Goal: Task Accomplishment & Management: Manage account settings

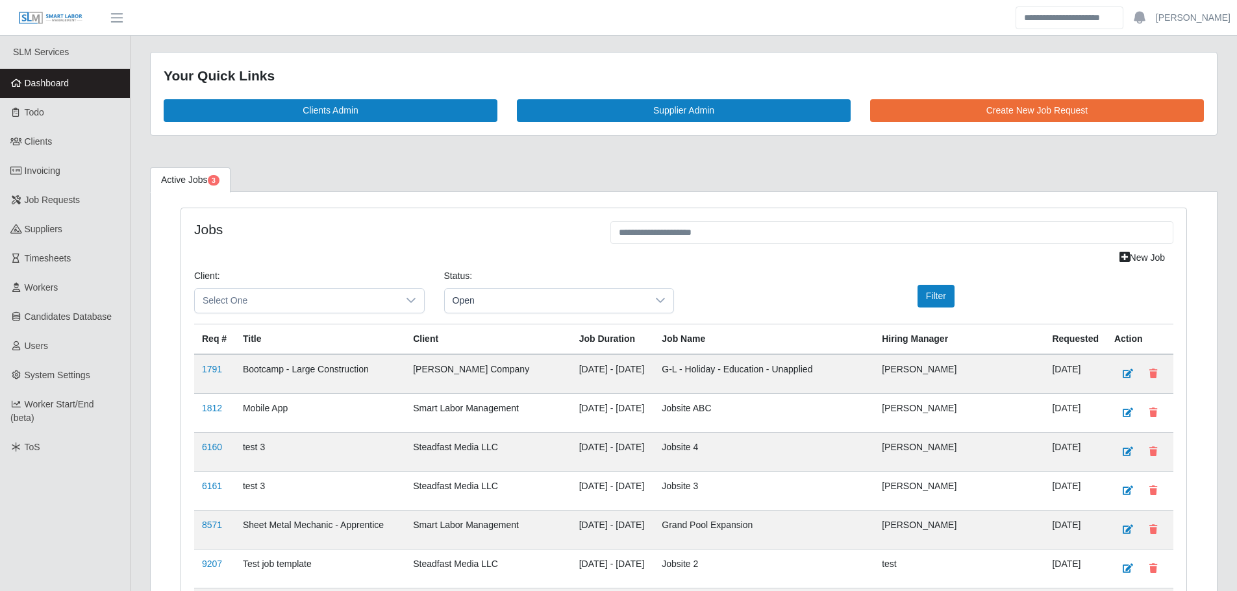
click at [75, 88] on link "Dashboard" at bounding box center [65, 83] width 130 height 29
click at [73, 87] on link "Dashboard" at bounding box center [65, 83] width 130 height 29
click at [86, 84] on link "Dashboard" at bounding box center [65, 83] width 130 height 29
click at [75, 93] on link "Dashboard" at bounding box center [65, 83] width 130 height 29
click at [36, 83] on span "Dashboard" at bounding box center [47, 83] width 45 height 10
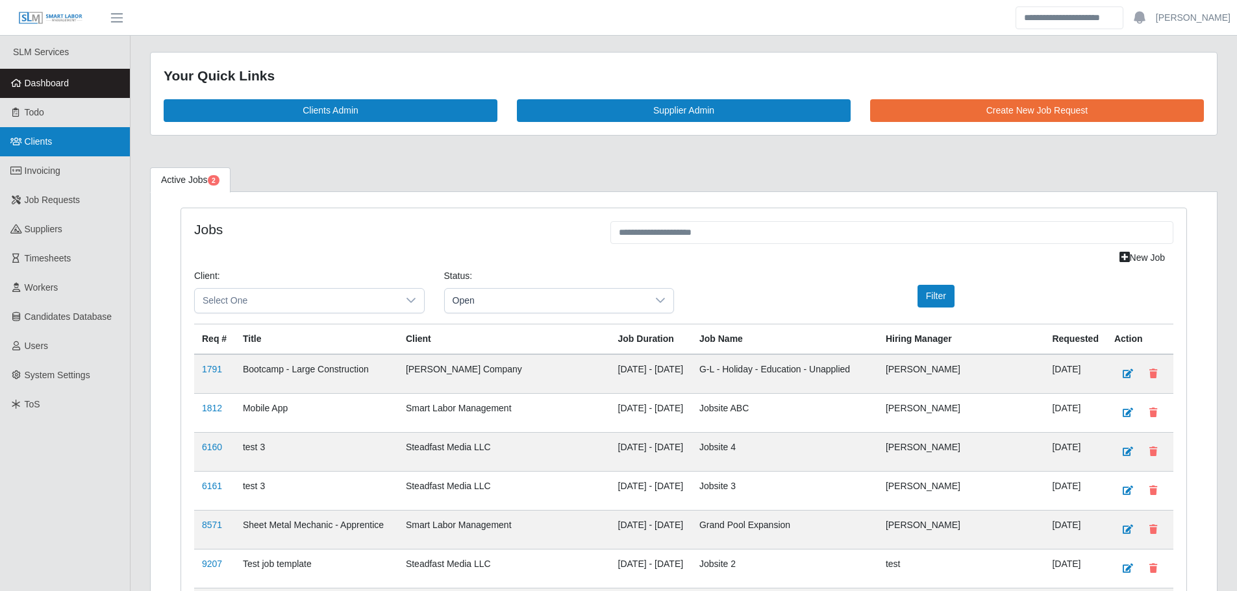
click at [49, 150] on link "Clients" at bounding box center [65, 141] width 130 height 29
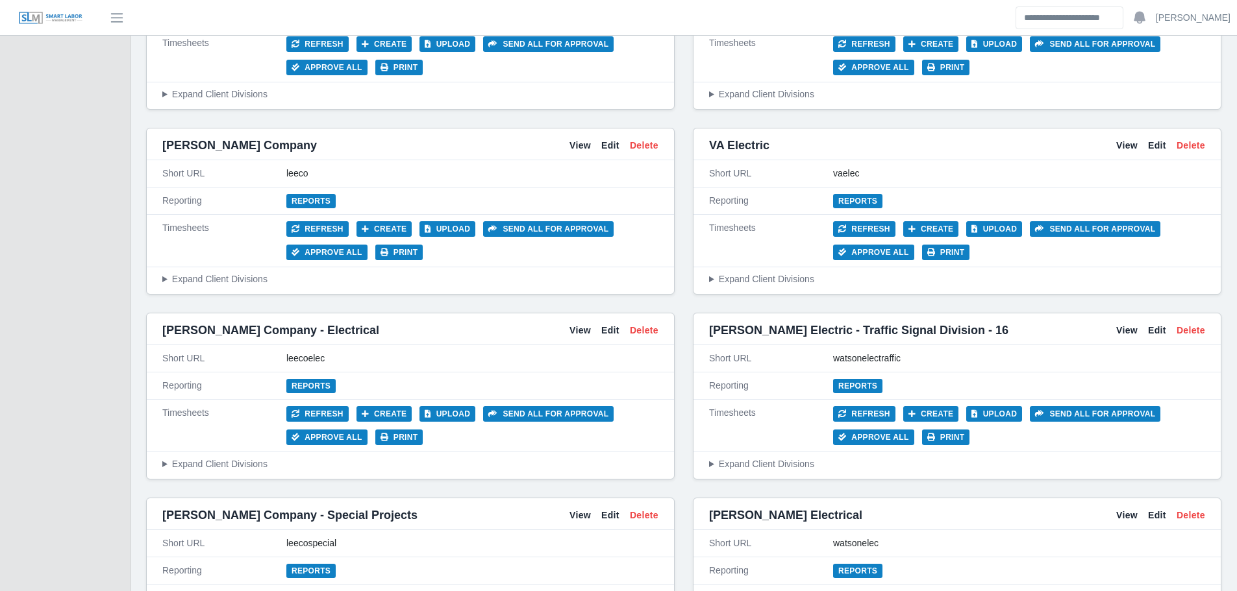
scroll to position [5212, 0]
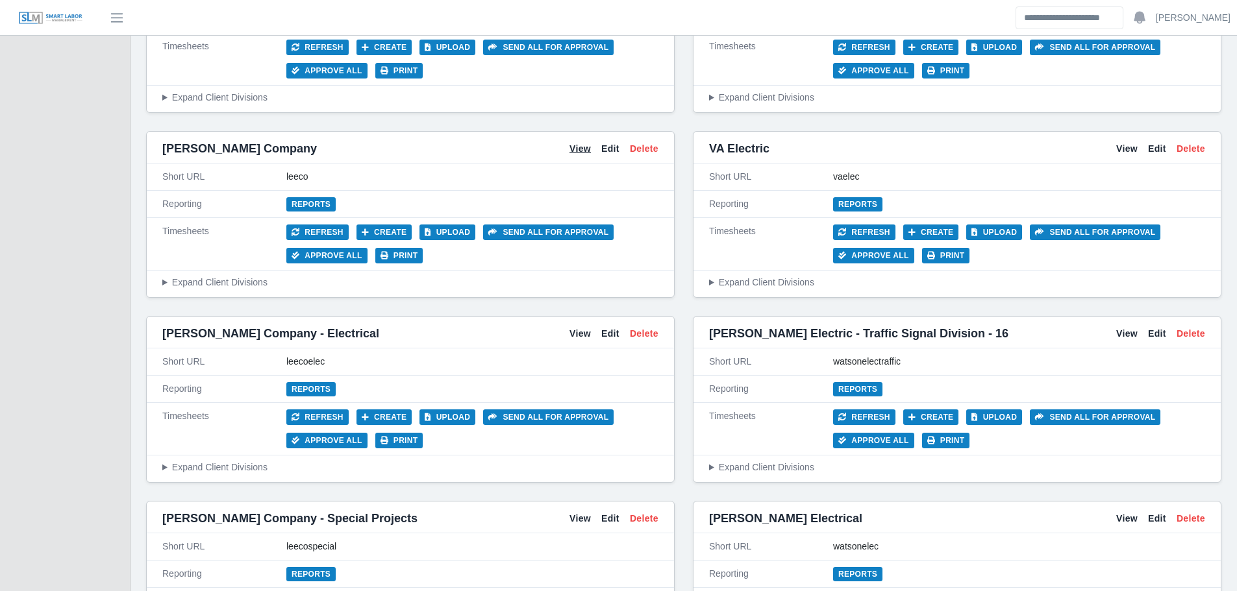
click at [571, 150] on link "View" at bounding box center [579, 149] width 21 height 14
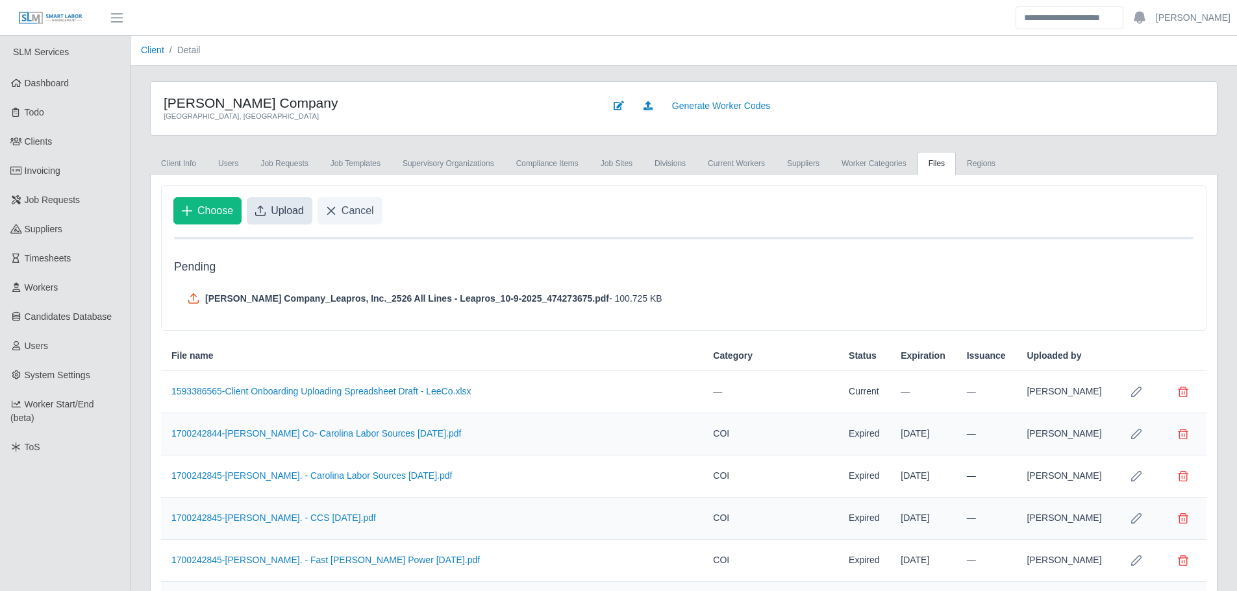
click at [265, 203] on button "Upload" at bounding box center [280, 210] width 66 height 27
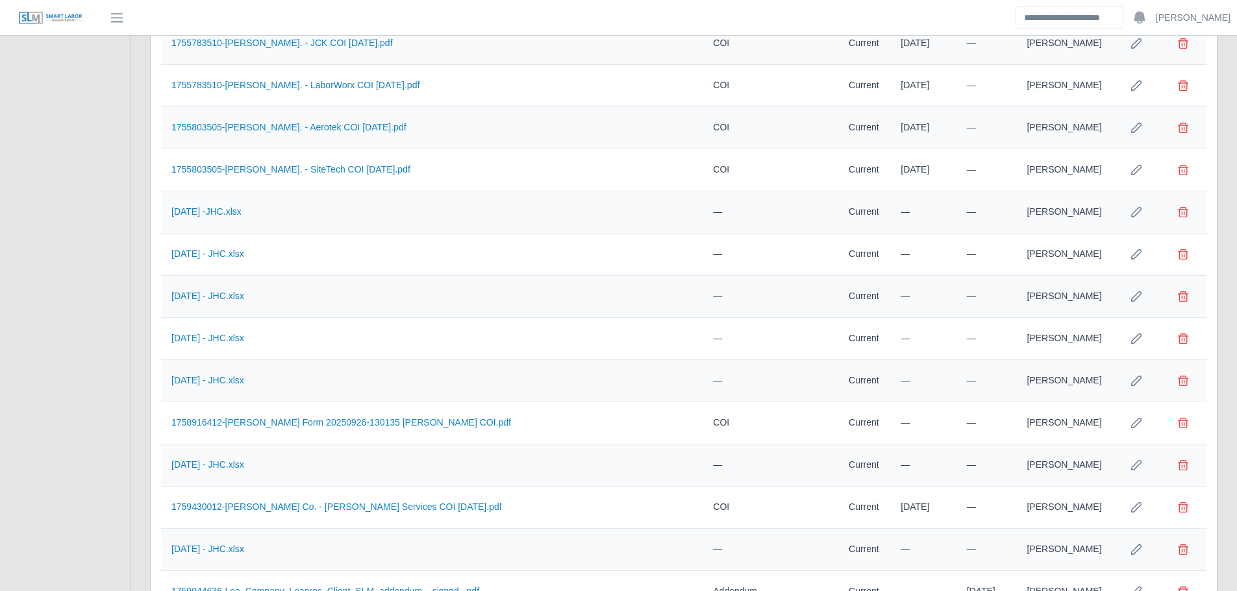
scroll to position [3582, 0]
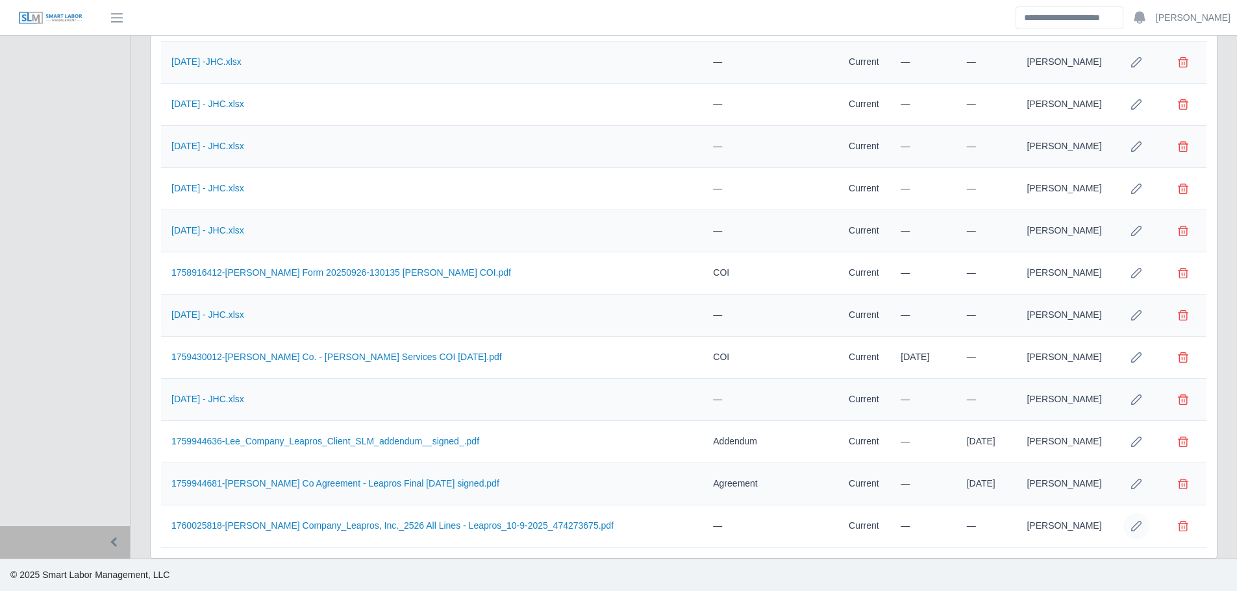
click at [1139, 524] on icon "Row Edit" at bounding box center [1136, 526] width 10 height 10
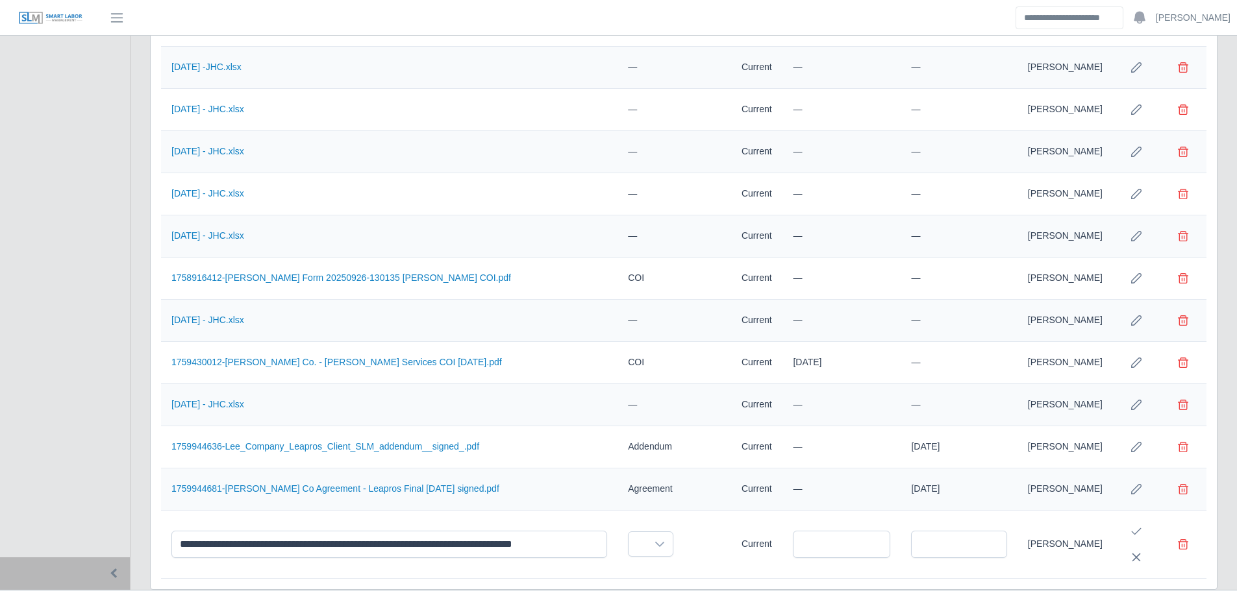
scroll to position [3635, 0]
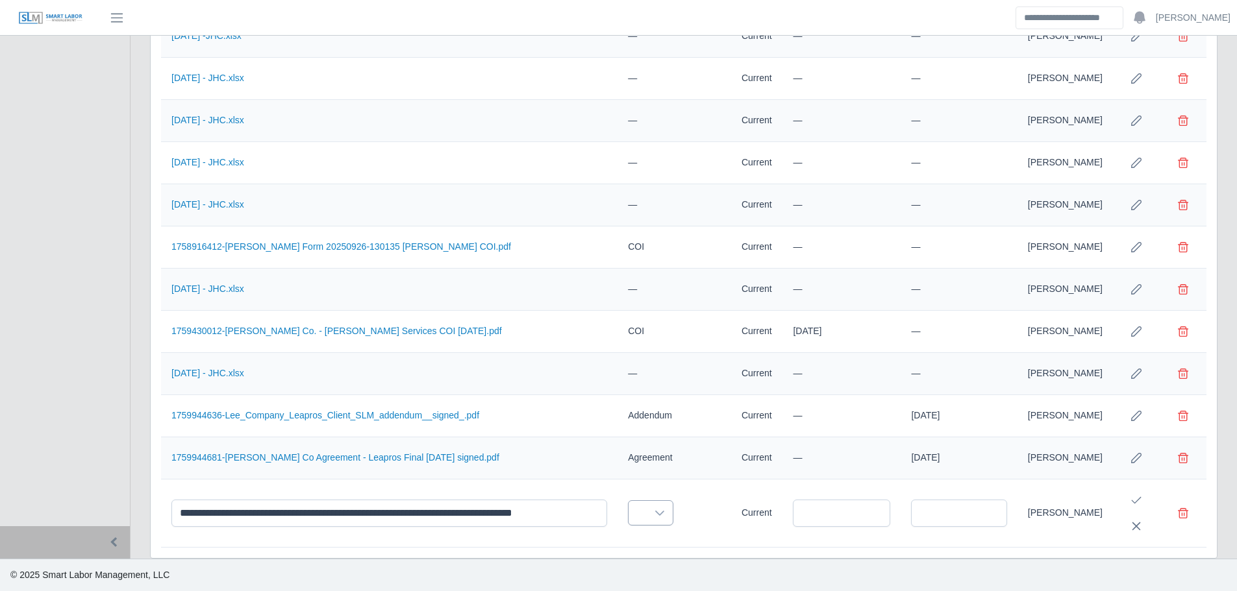
click at [654, 510] on icon at bounding box center [659, 513] width 10 height 10
click at [637, 457] on li "COI" at bounding box center [684, 469] width 147 height 24
click at [861, 519] on input "text" at bounding box center [843, 513] width 96 height 27
click at [961, 332] on icon "Next Month" at bounding box center [957, 337] width 10 height 10
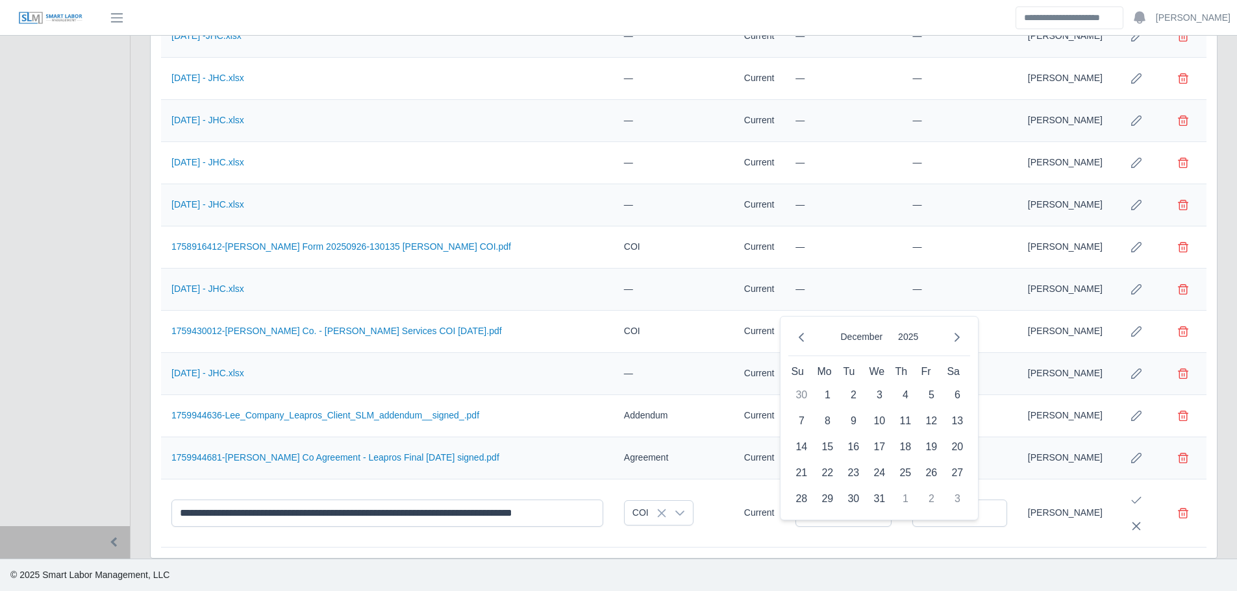
click at [961, 332] on icon "Next Month" at bounding box center [957, 337] width 10 height 10
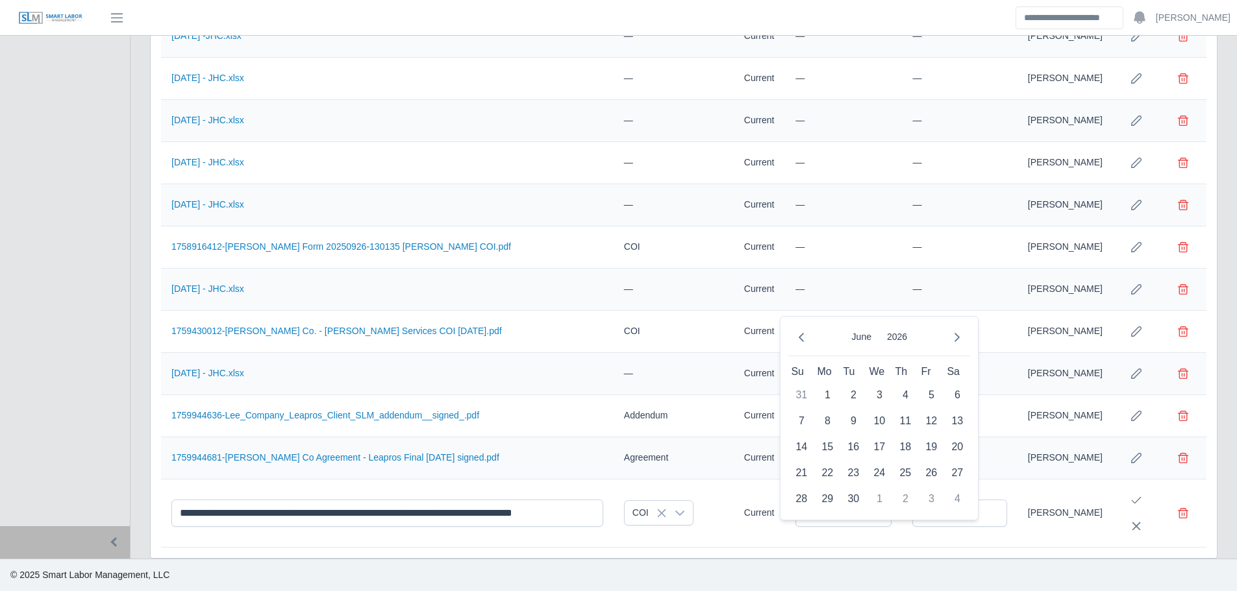
click at [961, 332] on icon "Next Month" at bounding box center [957, 337] width 10 height 10
click at [882, 385] on span "1" at bounding box center [879, 395] width 21 height 21
type input "**********"
click at [1139, 499] on icon "Save Edit" at bounding box center [1136, 500] width 10 height 10
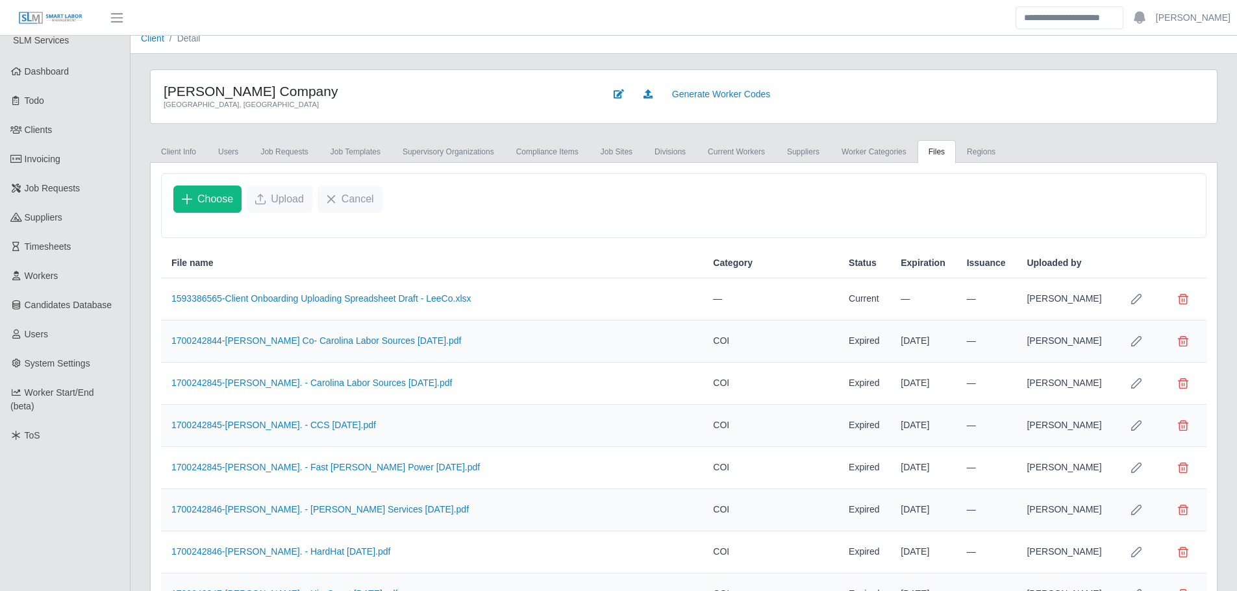
scroll to position [0, 0]
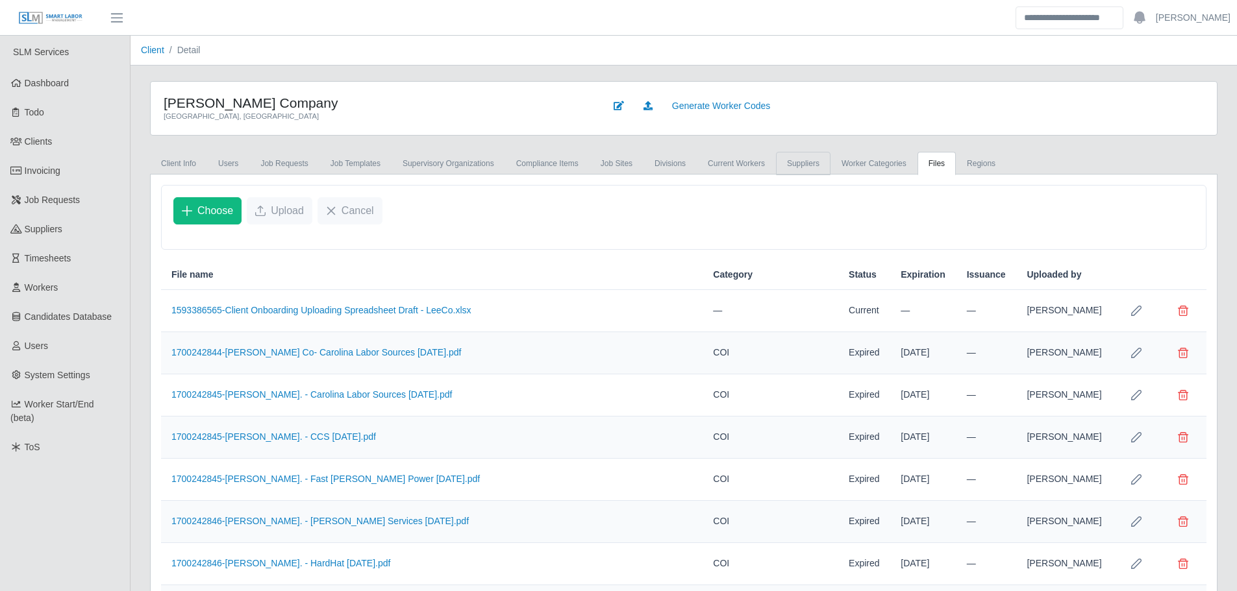
click at [777, 169] on link "Suppliers" at bounding box center [803, 163] width 55 height 23
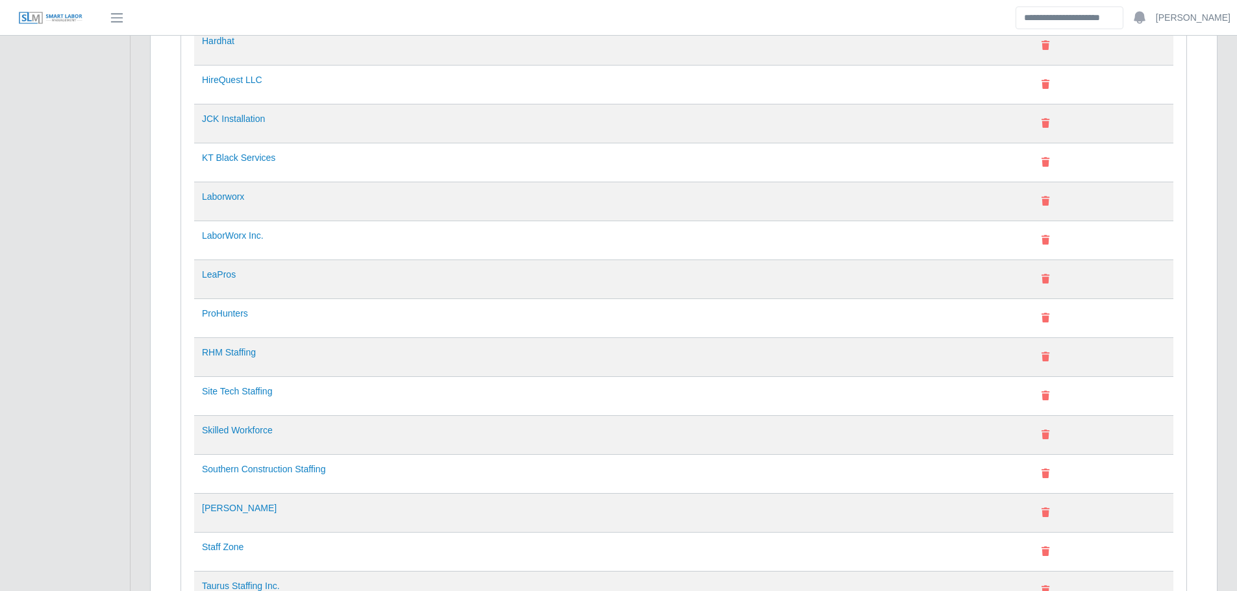
scroll to position [519, 0]
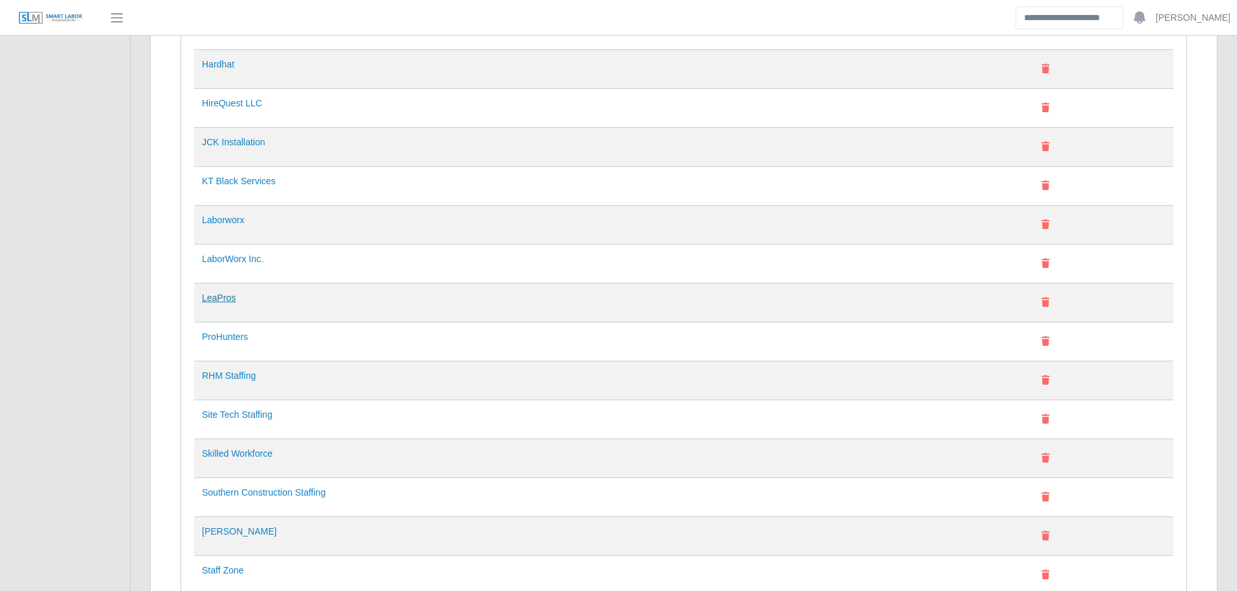
click at [210, 295] on link "LeaPros" at bounding box center [219, 298] width 34 height 10
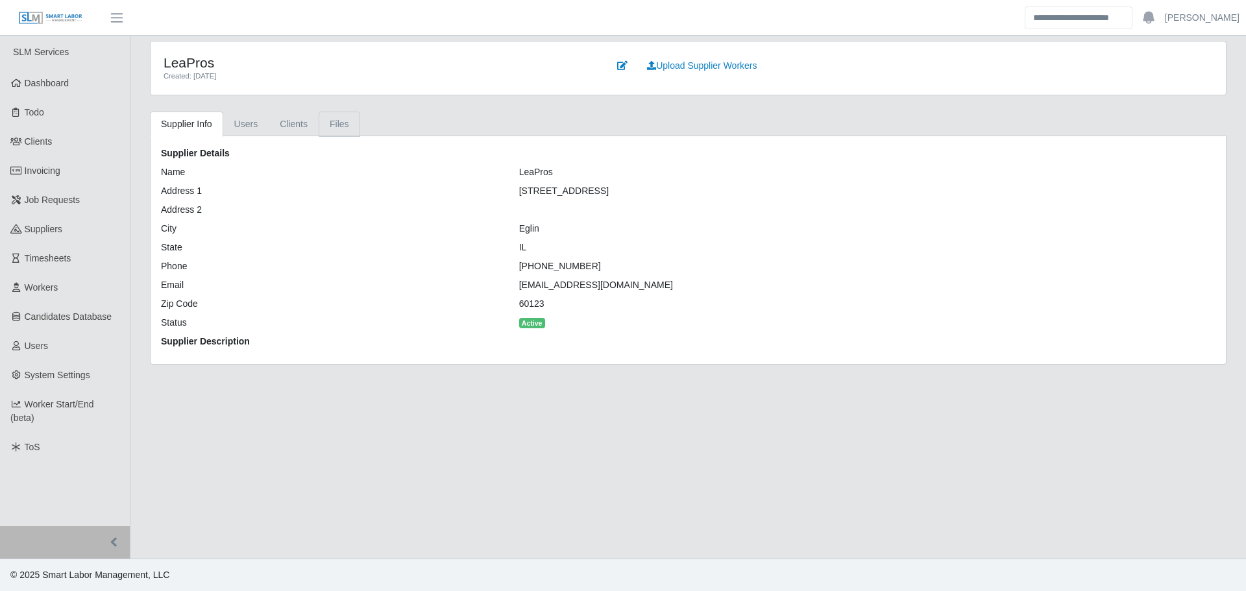
click at [338, 119] on link "Files" at bounding box center [340, 124] width 42 height 25
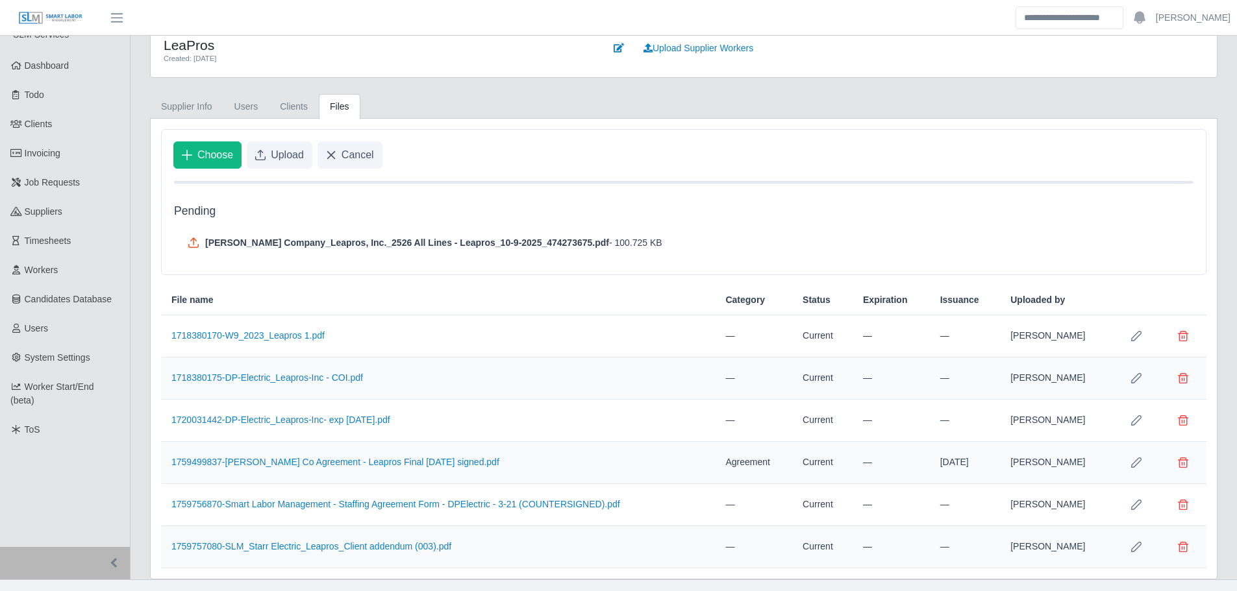
scroll to position [38, 0]
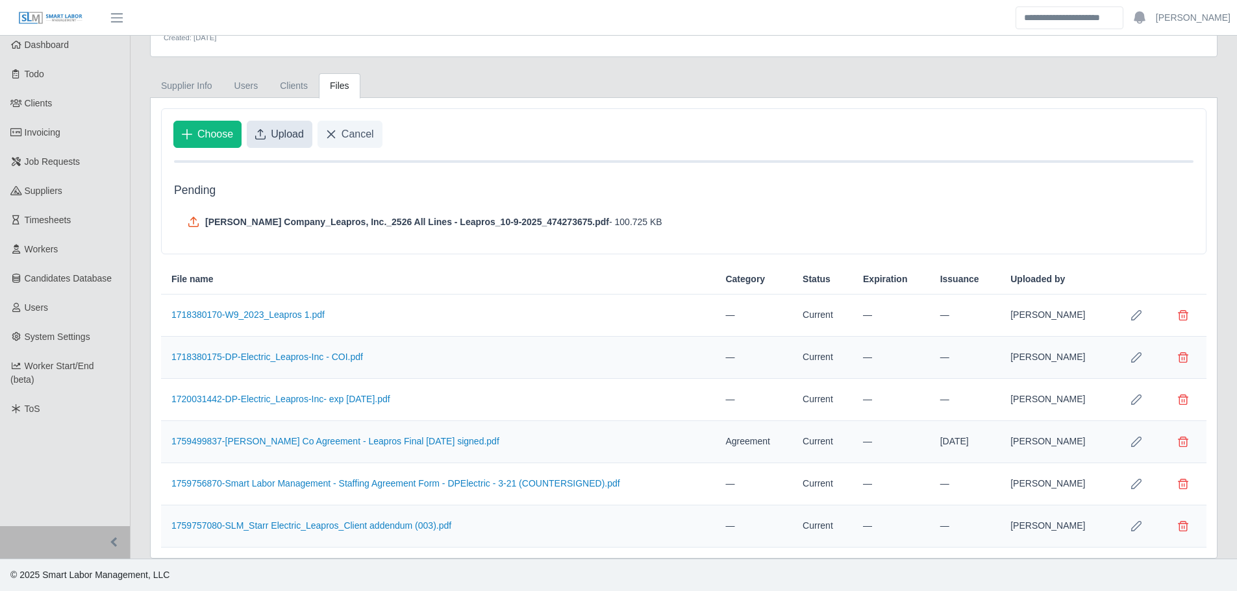
click at [257, 140] on button "Upload" at bounding box center [280, 134] width 66 height 27
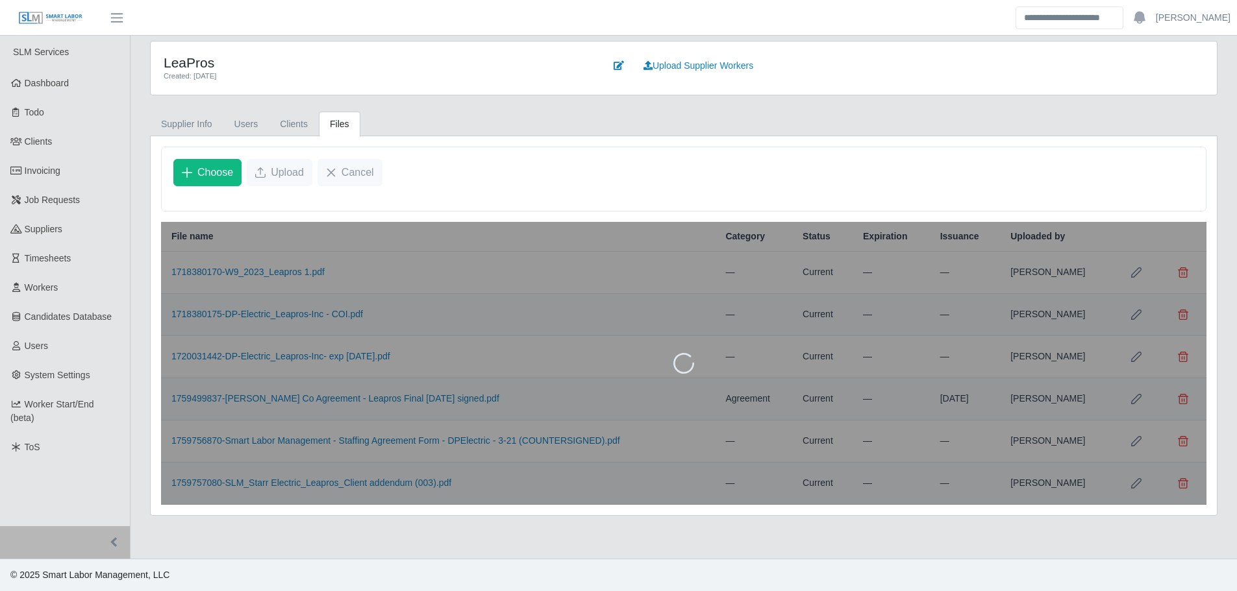
scroll to position [0, 0]
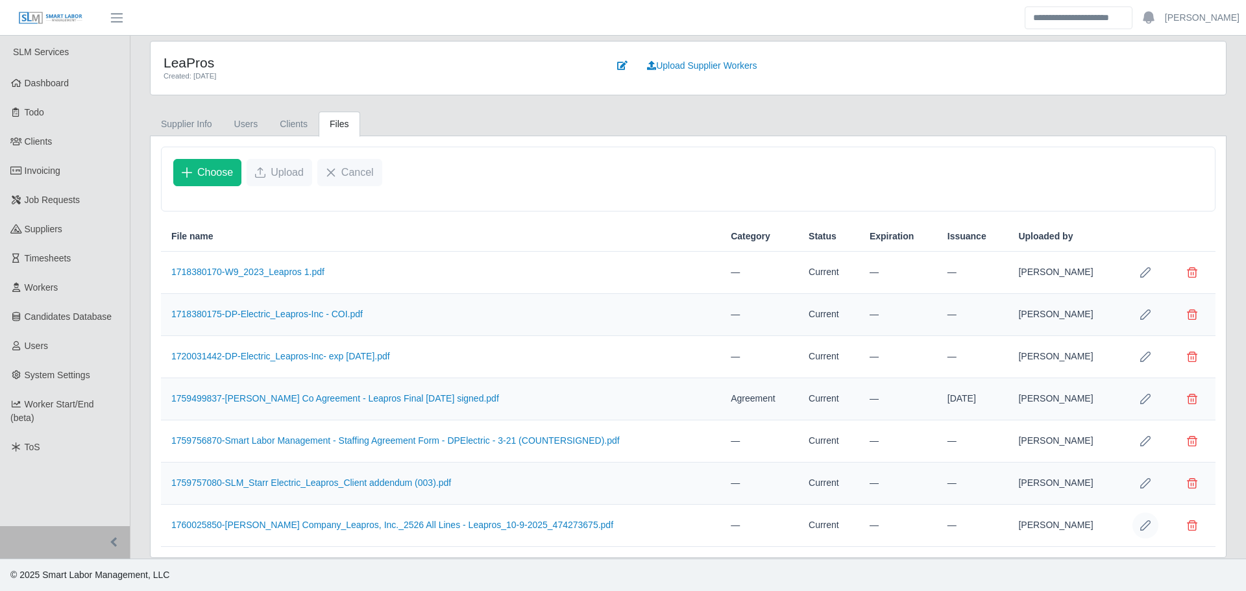
click at [1141, 528] on icon "Row Edit" at bounding box center [1146, 526] width 10 height 10
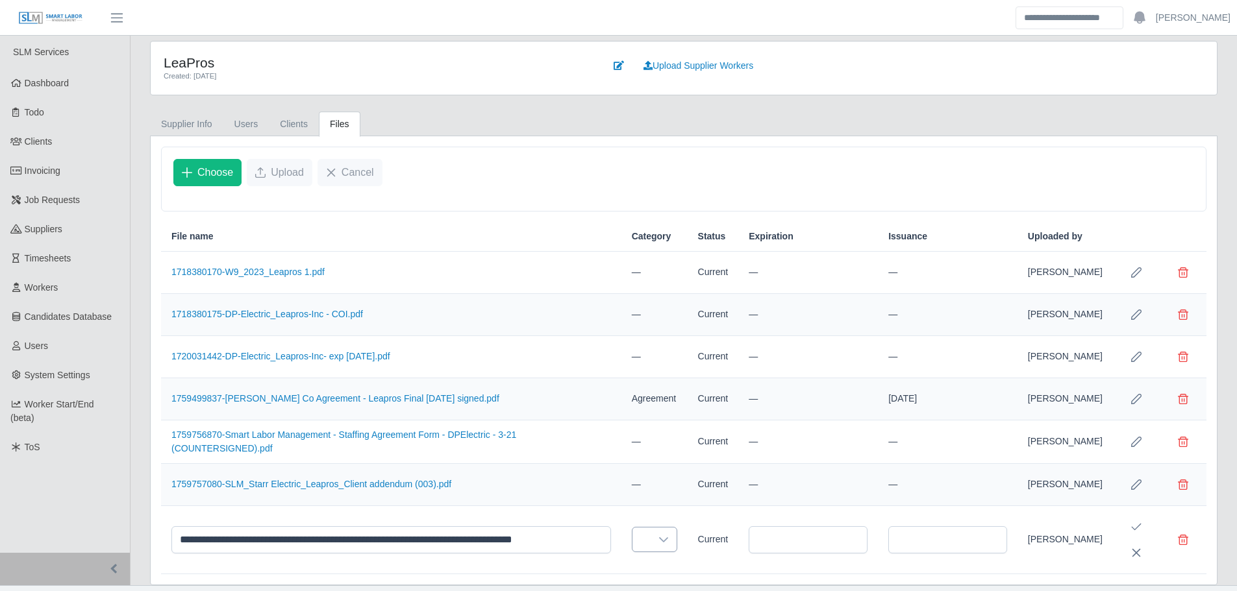
click at [658, 545] on icon at bounding box center [663, 540] width 10 height 10
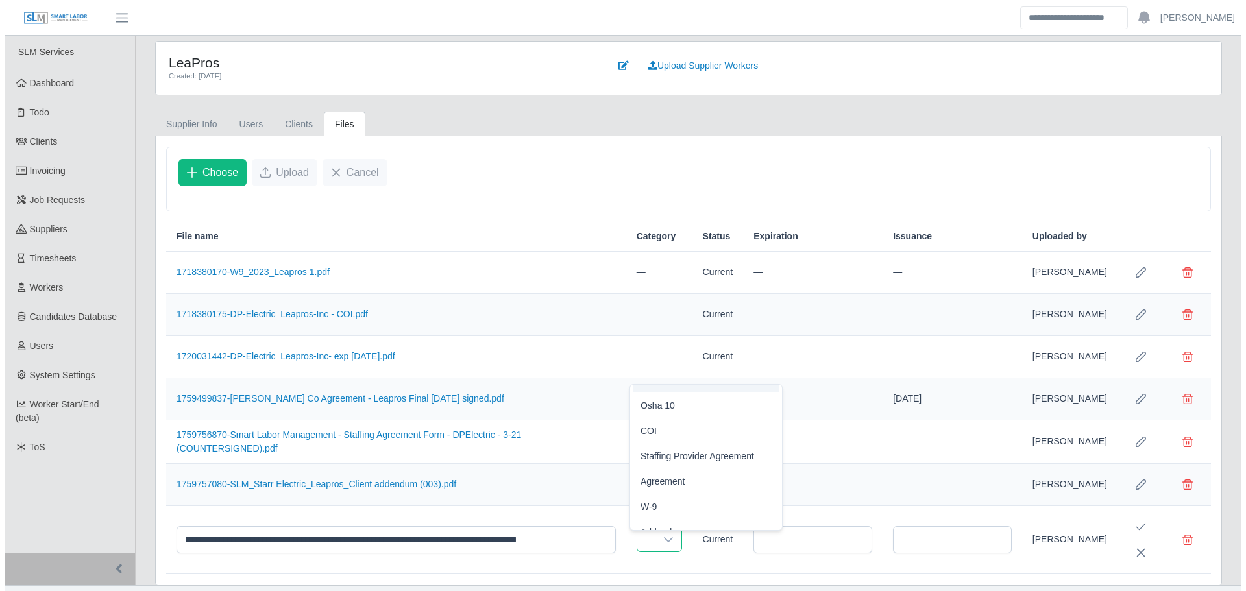
scroll to position [138, 0]
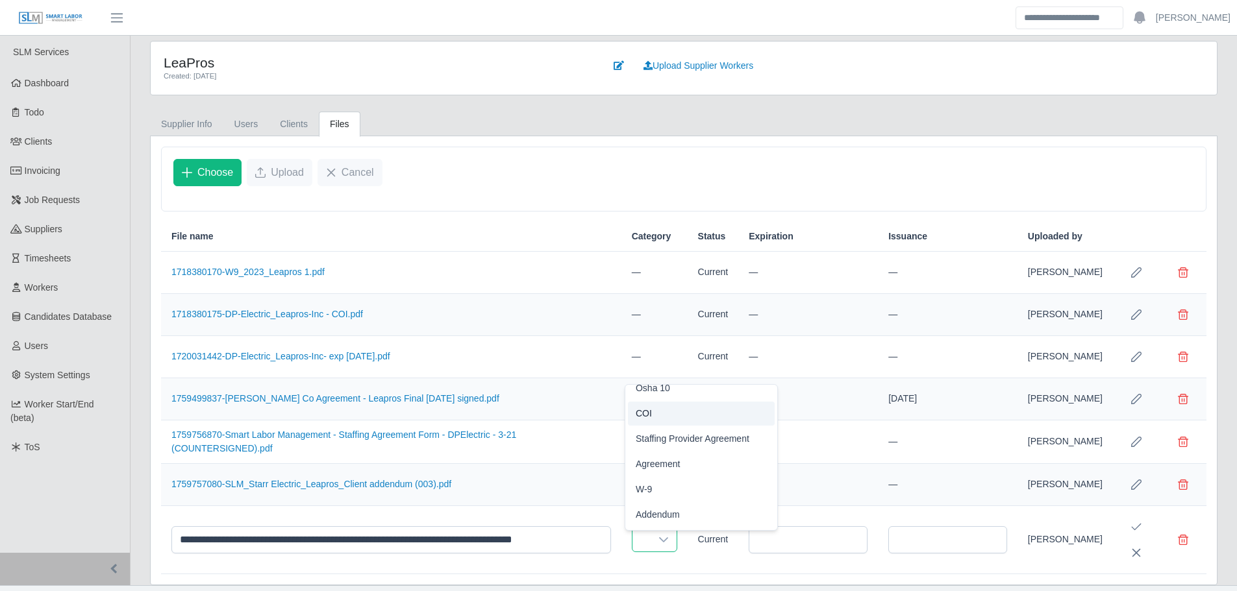
click at [645, 416] on span "COI" at bounding box center [643, 414] width 16 height 14
click at [782, 550] on input "text" at bounding box center [813, 539] width 115 height 27
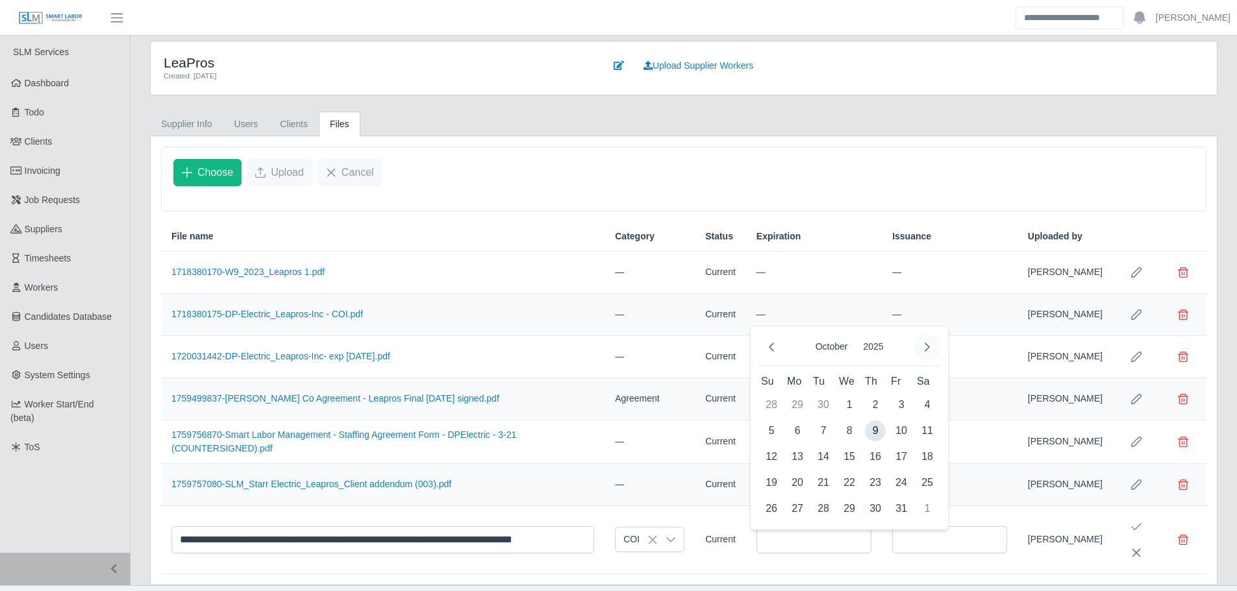
click at [922, 348] on icon "Next Month" at bounding box center [927, 347] width 10 height 10
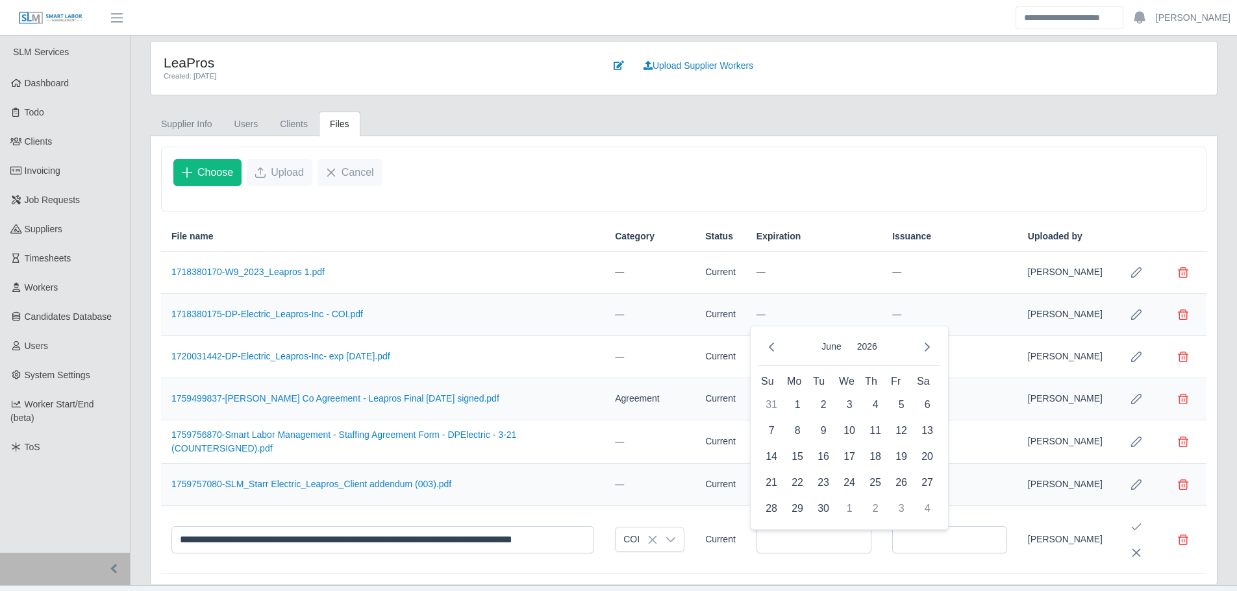
click at [922, 348] on icon "Next Month" at bounding box center [927, 347] width 10 height 10
click at [853, 406] on span "1" at bounding box center [849, 405] width 21 height 21
type input "**********"
click at [1135, 532] on icon "Save Edit" at bounding box center [1136, 527] width 10 height 10
